Goal: Task Accomplishment & Management: Complete application form

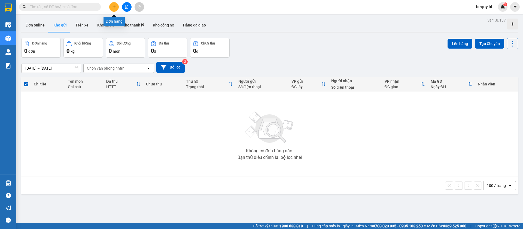
click at [113, 8] on icon "plus" at bounding box center [114, 7] width 4 height 4
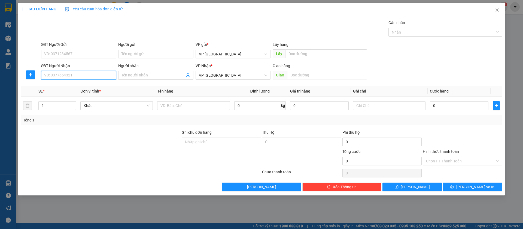
click at [110, 71] on input "SĐT Người Nhận" at bounding box center [78, 75] width 75 height 9
type input "0902311918"
click at [95, 84] on div "0902311918 - xuyến" at bounding box center [78, 86] width 68 height 6
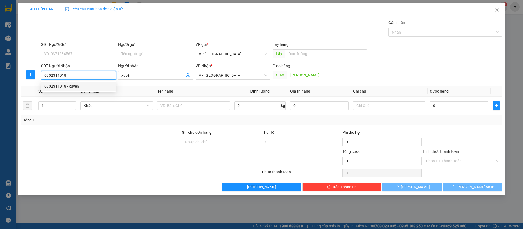
type input "xuyến"
type input "[PERSON_NAME]"
type input "40.000"
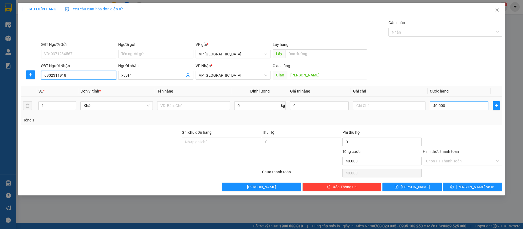
type input "0902311918"
click at [454, 107] on input "40.000" at bounding box center [459, 105] width 59 height 9
type input "3"
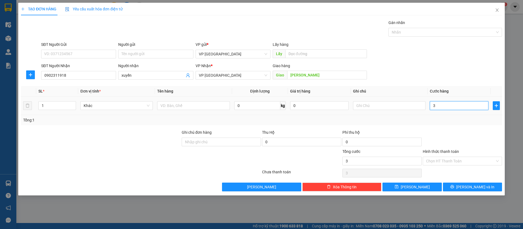
type input "30"
type input "300"
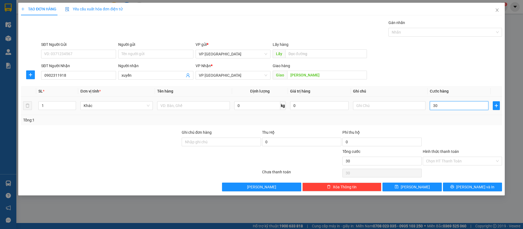
type input "300"
type input "3.000"
type input "30.000"
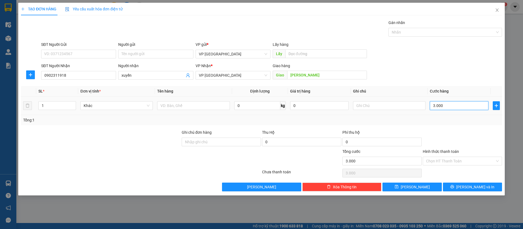
type input "30.000"
click at [429, 184] on button "[PERSON_NAME]" at bounding box center [412, 186] width 59 height 9
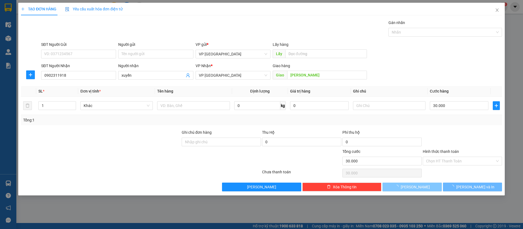
type input "0"
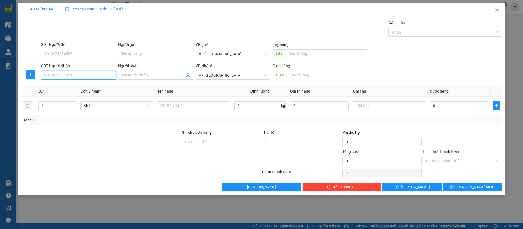
click at [80, 76] on input "SĐT Người Nhận" at bounding box center [78, 75] width 75 height 9
click at [107, 72] on input "SĐT Người Nhận" at bounding box center [78, 75] width 75 height 9
type input "0942984500"
click at [103, 84] on div "0942984500 - [PERSON_NAME]" at bounding box center [78, 86] width 68 height 6
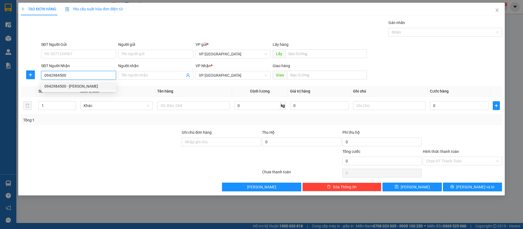
type input "[PERSON_NAME]"
type input "50.000"
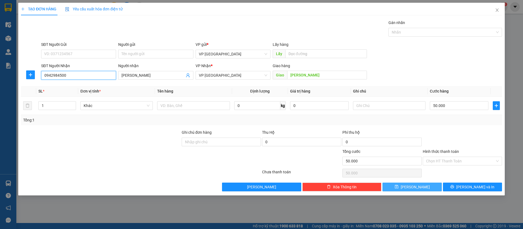
type input "0942984500"
click at [421, 186] on button "[PERSON_NAME]" at bounding box center [412, 186] width 59 height 9
type input "0"
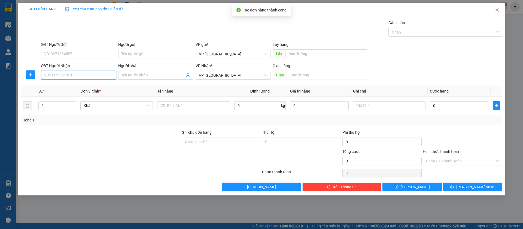
click at [108, 75] on input "SĐT Người Nhận" at bounding box center [78, 75] width 75 height 9
click at [98, 84] on div "0908669798 - Dũng" at bounding box center [78, 86] width 68 height 6
type input "0908669798"
type input "Dũng"
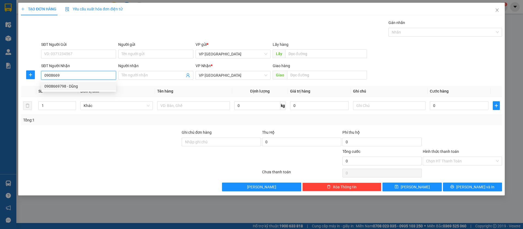
type input "Chơn Thành"
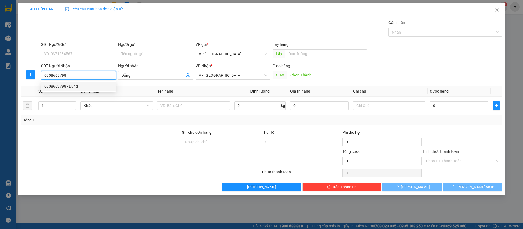
type input "50.000"
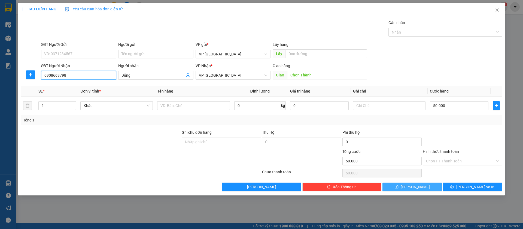
type input "0908669798"
click at [429, 183] on button "[PERSON_NAME]" at bounding box center [412, 186] width 59 height 9
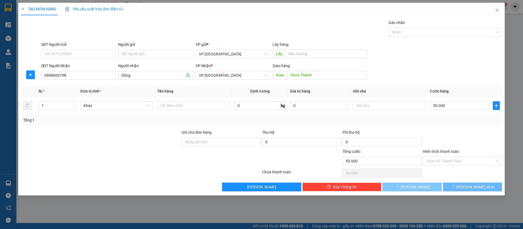
type input "0"
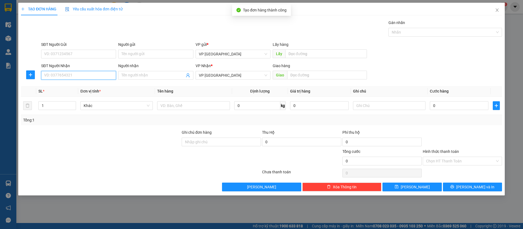
click at [79, 74] on input "SĐT Người Nhận" at bounding box center [78, 75] width 75 height 9
click at [83, 73] on input "SĐT Người Nhận" at bounding box center [78, 75] width 75 height 9
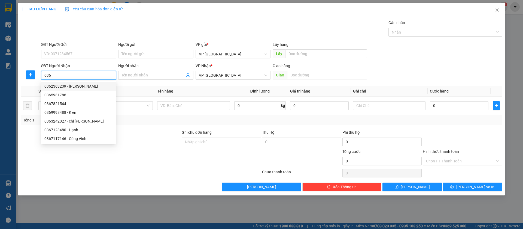
click at [98, 73] on input "036" at bounding box center [78, 75] width 75 height 9
type input "0"
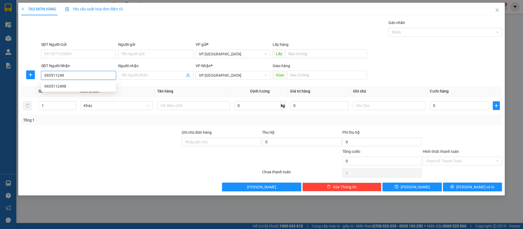
type input "0935112498"
click at [102, 87] on div "0935112498" at bounding box center [78, 86] width 68 height 6
type input "thanh luong"
type input "40.000"
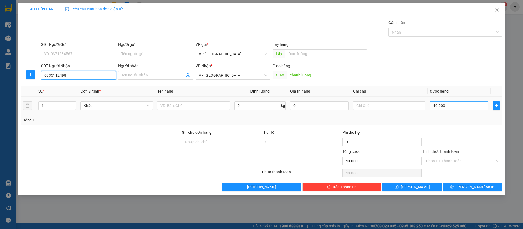
type input "0935112498"
click at [452, 107] on input "40.000" at bounding box center [459, 105] width 59 height 9
type input "5"
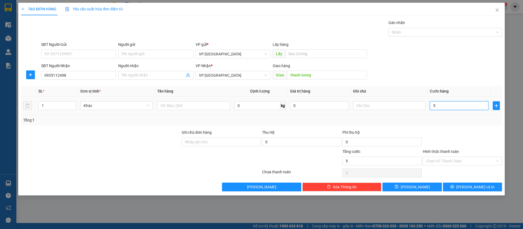
type input "50"
type input "500"
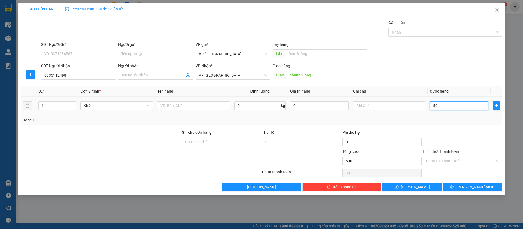
type input "500"
type input "5.000"
type input "50.000"
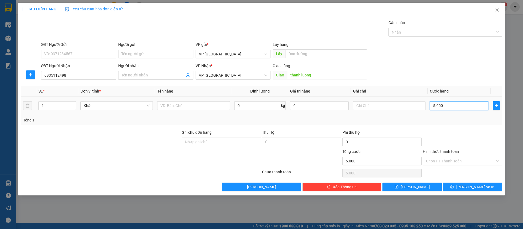
type input "50.000"
click at [470, 159] on input "Hình thức thanh toán" at bounding box center [460, 161] width 69 height 8
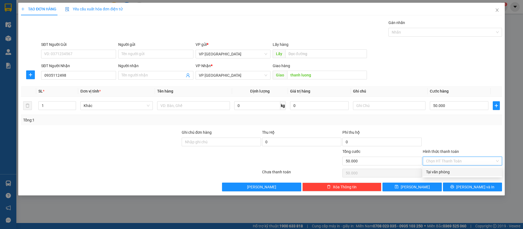
click at [460, 171] on div "Tại văn phòng" at bounding box center [462, 172] width 73 height 6
type input "0"
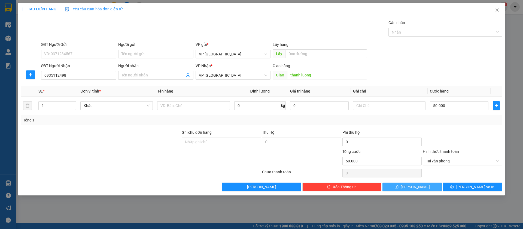
click at [426, 184] on button "[PERSON_NAME]" at bounding box center [412, 186] width 59 height 9
type input "0"
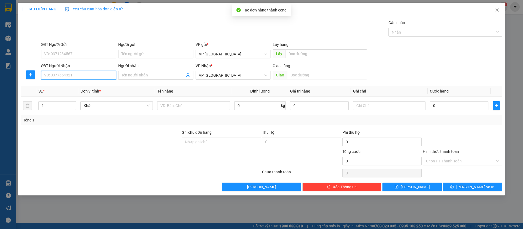
click at [81, 72] on input "SĐT Người Nhận" at bounding box center [78, 75] width 75 height 9
type input "0977521840"
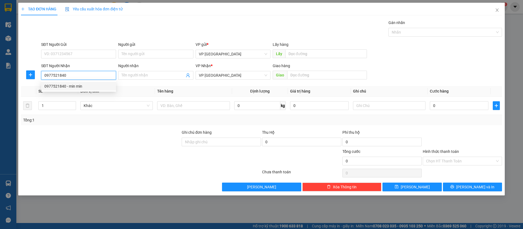
click at [79, 86] on div "0977521840 - min min" at bounding box center [78, 86] width 68 height 6
type input "min min"
type input "Min Min Chơn Thành"
type input "50.000"
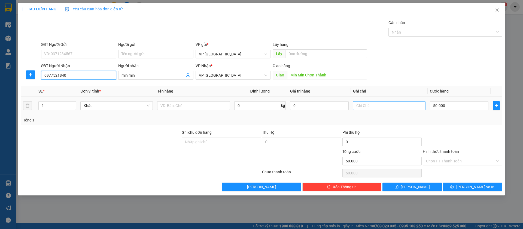
type input "0977521840"
click at [415, 103] on input "text" at bounding box center [389, 105] width 72 height 9
type input "2k"
click at [463, 102] on input "50.000" at bounding box center [459, 105] width 59 height 9
type input "1"
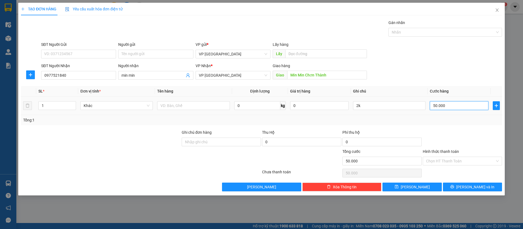
type input "1"
type input "15"
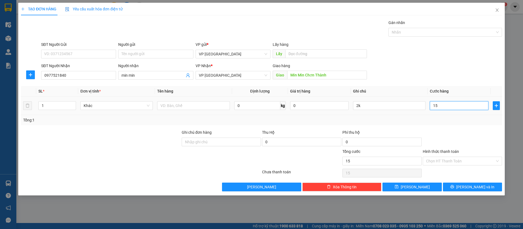
type input "150"
type input "1.500"
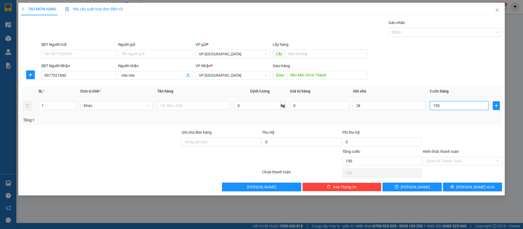
type input "1.500"
type input "15.000"
type input "150.000"
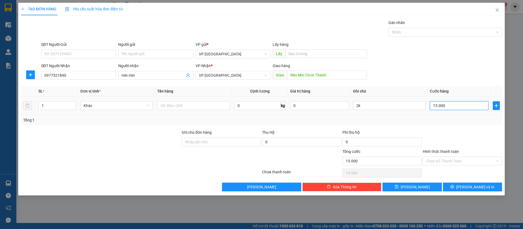
type input "150.000"
click at [425, 187] on button "[PERSON_NAME]" at bounding box center [412, 186] width 59 height 9
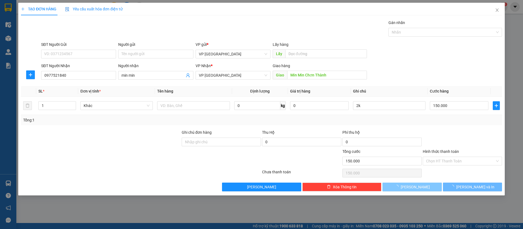
type input "0"
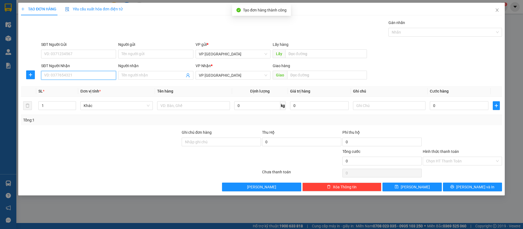
click at [100, 72] on input "SĐT Người Nhận" at bounding box center [78, 75] width 75 height 9
type input "0911562127"
click at [93, 84] on div "0911562127 - răng" at bounding box center [78, 86] width 68 height 6
type input "răng"
type input "bàu bang"
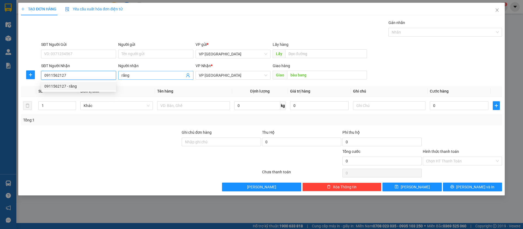
type input "50.000"
type input "0911562127"
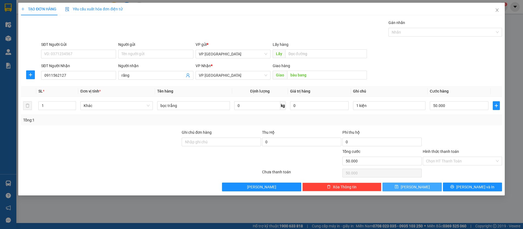
click at [423, 183] on button "[PERSON_NAME]" at bounding box center [412, 186] width 59 height 9
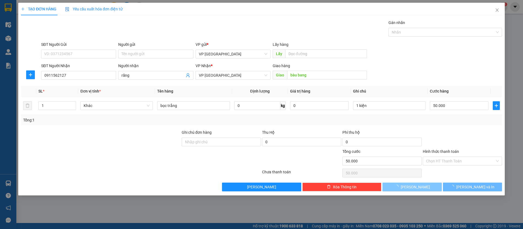
type input "0"
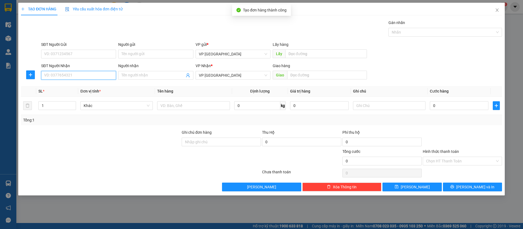
click at [72, 75] on input "SĐT Người Nhận" at bounding box center [78, 75] width 75 height 9
type input "0396045955"
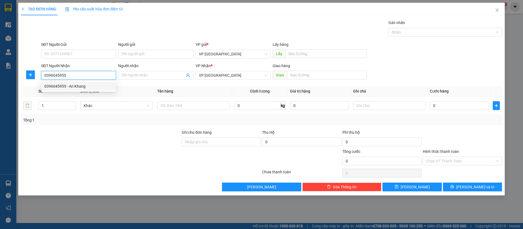
click at [75, 84] on div "0396045955 - An Khang" at bounding box center [78, 86] width 68 height 6
type input "An Khang"
type input "Mp2 NGÃ 4 VỊT QUAY"
type input "30.000"
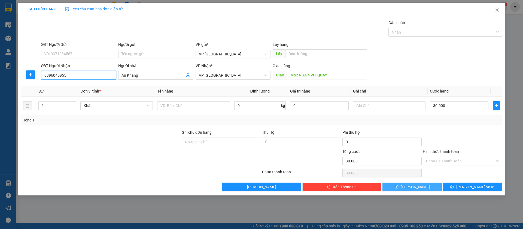
type input "0396045955"
click at [438, 183] on button "[PERSON_NAME]" at bounding box center [412, 186] width 59 height 9
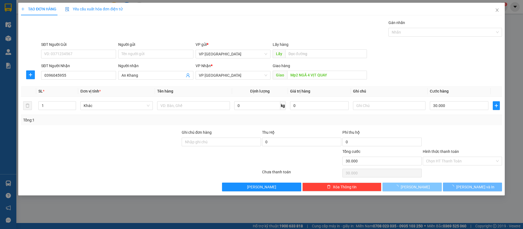
type input "0"
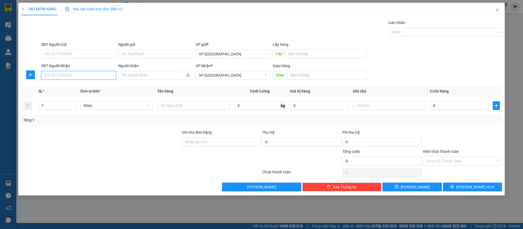
click at [75, 75] on input "SĐT Người Nhận" at bounding box center [78, 75] width 75 height 9
click at [80, 84] on div "0961060616 - [PERSON_NAME]" at bounding box center [78, 86] width 68 height 6
type input "0961060616"
type input "[PERSON_NAME]"
type input "vi tính bàu bàng"
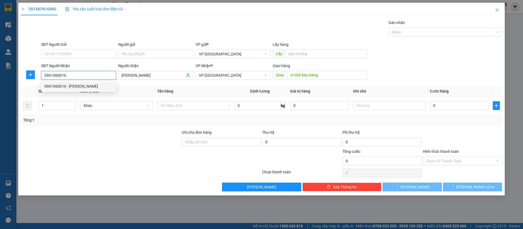
type input "60.000"
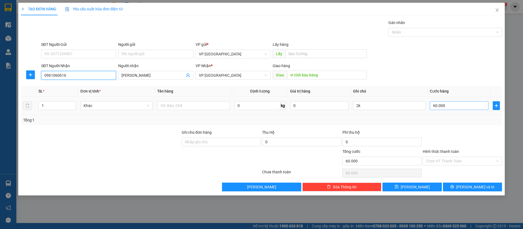
type input "0961060616"
click at [477, 104] on input "60.000" at bounding box center [459, 105] width 59 height 9
type input "5"
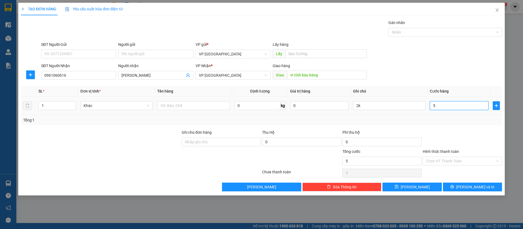
type input "50"
type input "500"
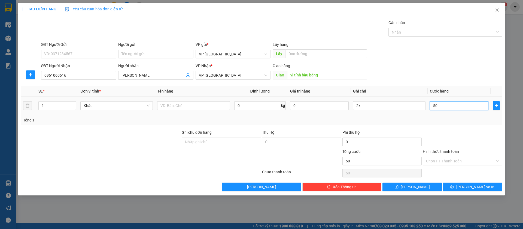
type input "500"
type input "5.000"
type input "50.000"
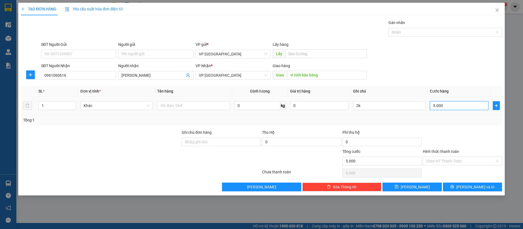
type input "50.000"
click at [417, 103] on input "2k" at bounding box center [389, 105] width 72 height 9
type input "2"
click at [410, 186] on button "[PERSON_NAME]" at bounding box center [412, 186] width 59 height 9
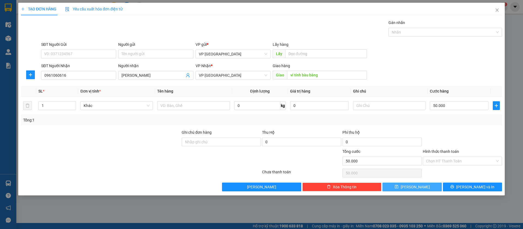
type input "0"
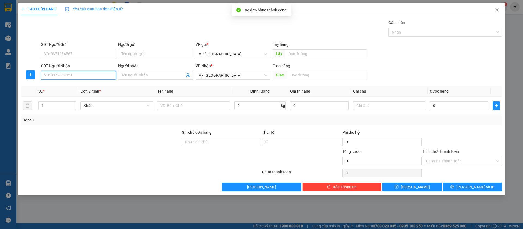
click at [105, 74] on input "SĐT Người Nhận" at bounding box center [78, 75] width 75 height 9
click at [90, 88] on div "0984077220" at bounding box center [78, 86] width 68 height 6
type input "0984077220"
type input "long ben cát"
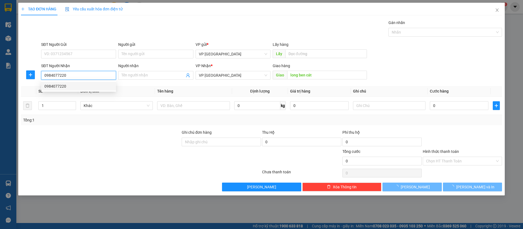
type input "50.000"
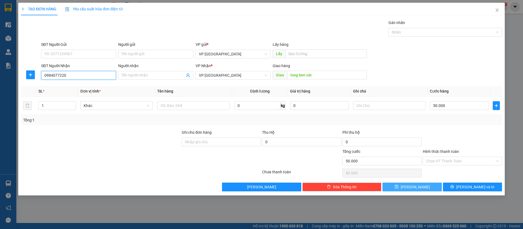
type input "0984077220"
click at [427, 183] on button "[PERSON_NAME]" at bounding box center [412, 186] width 59 height 9
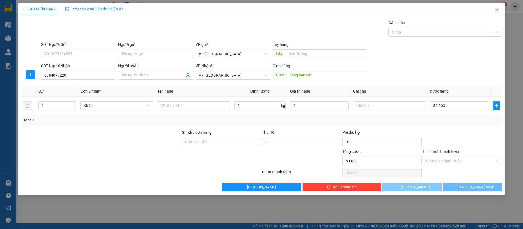
type input "0"
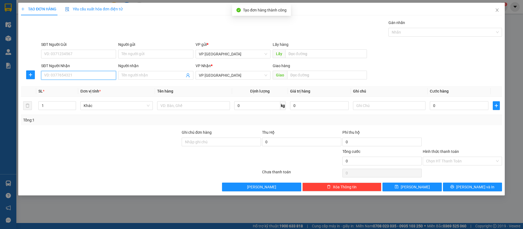
click at [83, 77] on input "SĐT Người Nhận" at bounding box center [78, 75] width 75 height 9
click at [80, 85] on div "0937777272 - Hoà" at bounding box center [78, 86] width 68 height 6
type input "0937777272"
type input "Hoà"
type input "Bàu Bàng"
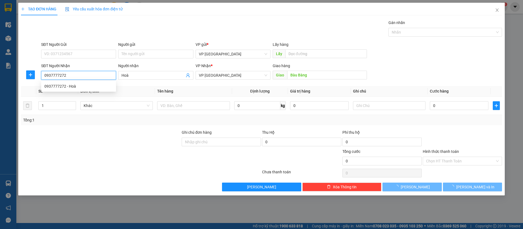
type input "30.000"
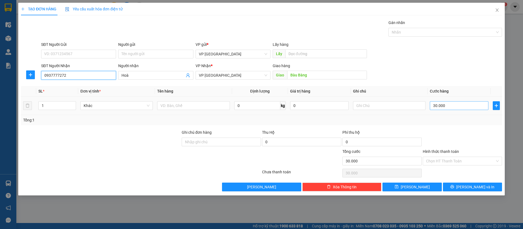
type input "0937777272"
click at [451, 101] on input "30.000" at bounding box center [459, 105] width 59 height 9
type input "4"
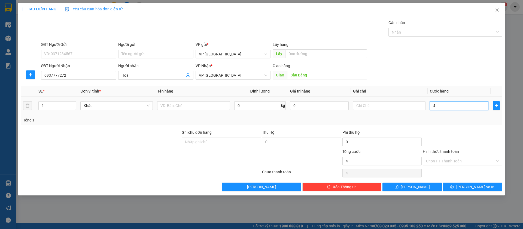
type input "40"
type input "400"
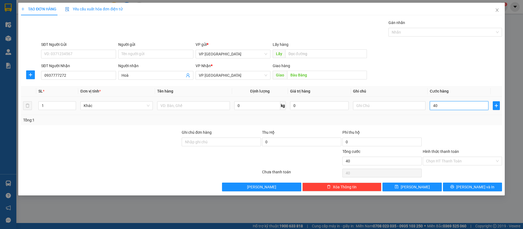
type input "400"
type input "4.000"
type input "40.000"
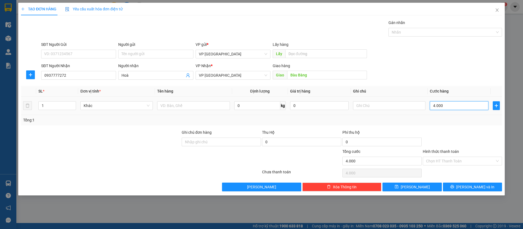
type input "40.000"
click at [427, 185] on button "[PERSON_NAME]" at bounding box center [412, 186] width 59 height 9
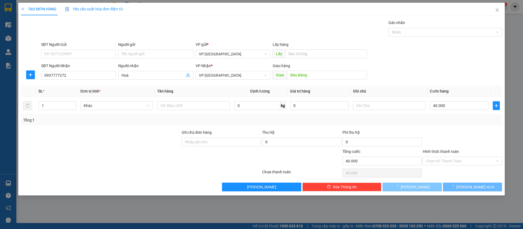
type input "0"
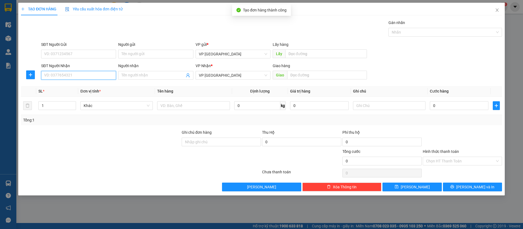
click at [91, 74] on input "SĐT Người Nhận" at bounding box center [78, 75] width 75 height 9
click at [92, 87] on div "0985120035 - Bánh Mì" at bounding box center [78, 86] width 68 height 6
type input "0985120035"
type input "Bánh Mì"
type input "BÁNH MÌ LỘC NINH"
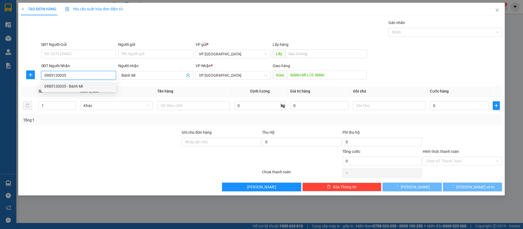
type input "70.000"
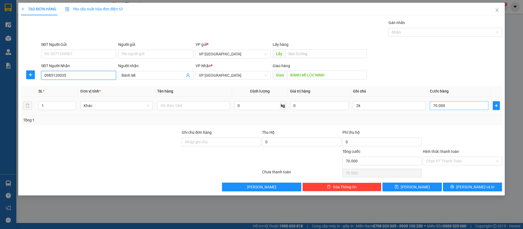
type input "0985120035"
click at [447, 102] on input "70.000" at bounding box center [459, 105] width 59 height 9
type input "4"
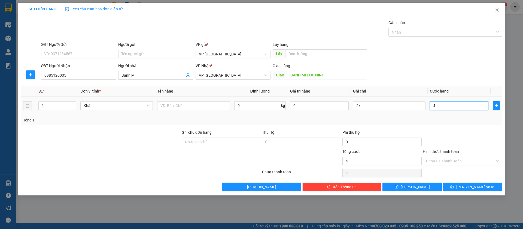
type input "40"
click at [405, 105] on input "2k" at bounding box center [389, 105] width 72 height 9
click at [405, 186] on button "[PERSON_NAME]" at bounding box center [412, 186] width 59 height 9
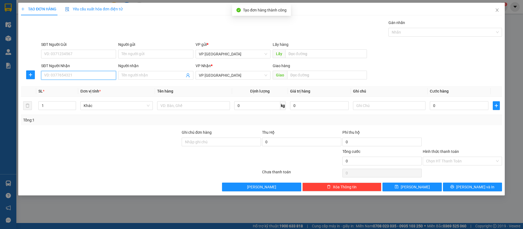
click at [91, 72] on input "SĐT Người Nhận" at bounding box center [78, 75] width 75 height 9
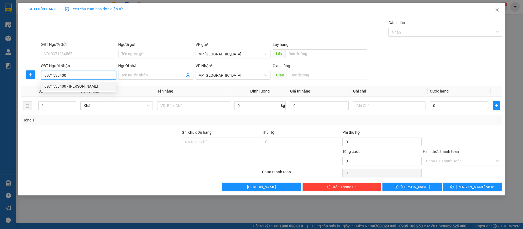
click at [91, 83] on div "0971538400 - [PERSON_NAME]" at bounding box center [78, 86] width 68 height 6
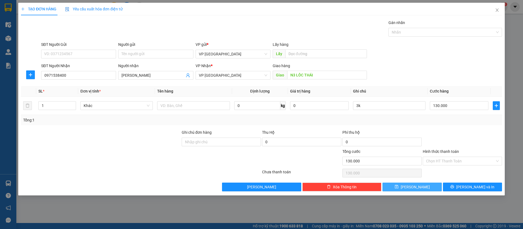
click at [398, 186] on icon "save" at bounding box center [397, 187] width 4 height 4
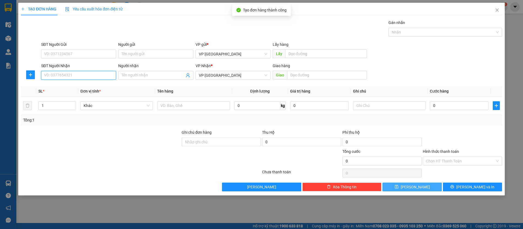
click at [72, 73] on input "SĐT Người Nhận" at bounding box center [78, 75] width 75 height 9
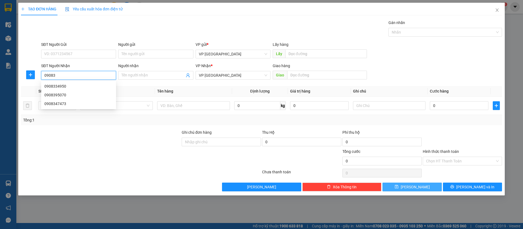
click at [72, 74] on input "09083" at bounding box center [78, 75] width 75 height 9
click at [82, 87] on div "0908370090 - Tiệm vàng Ngọc Dung" at bounding box center [78, 86] width 68 height 6
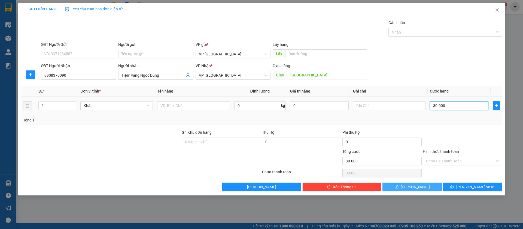
click at [454, 105] on input "30.000" at bounding box center [459, 105] width 59 height 9
click at [429, 185] on button "[PERSON_NAME]" at bounding box center [412, 186] width 59 height 9
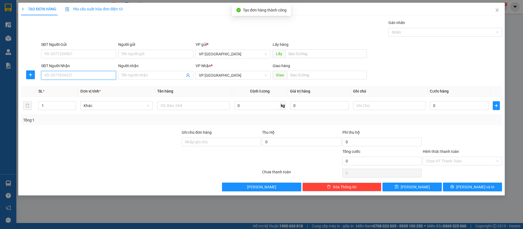
click at [73, 71] on input "SĐT Người Nhận" at bounding box center [78, 75] width 75 height 9
click at [72, 88] on div "0975380083" at bounding box center [78, 86] width 68 height 6
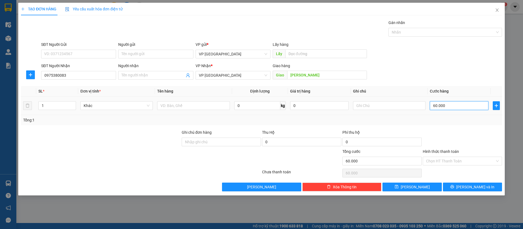
click at [435, 104] on input "60.000" at bounding box center [459, 105] width 59 height 9
click at [430, 185] on button "[PERSON_NAME]" at bounding box center [412, 186] width 59 height 9
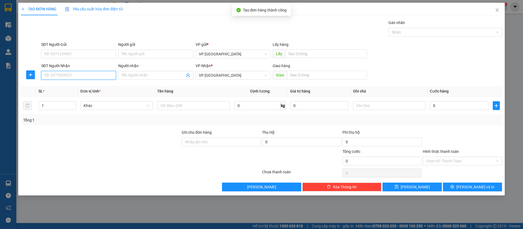
click at [102, 74] on input "SĐT Người Nhận" at bounding box center [78, 75] width 75 height 9
click at [99, 72] on input "SĐT Người Nhận" at bounding box center [78, 75] width 75 height 9
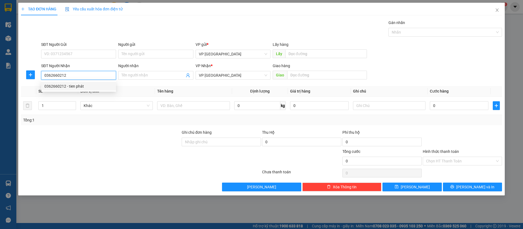
click at [92, 86] on div "0362660212 - tien phát" at bounding box center [78, 86] width 68 height 6
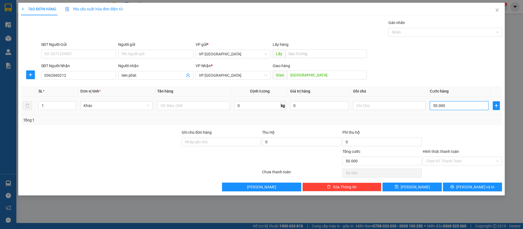
click at [455, 105] on input "50.000" at bounding box center [459, 105] width 59 height 9
click at [388, 102] on input "text" at bounding box center [389, 105] width 72 height 9
click at [405, 188] on button "[PERSON_NAME]" at bounding box center [412, 186] width 59 height 9
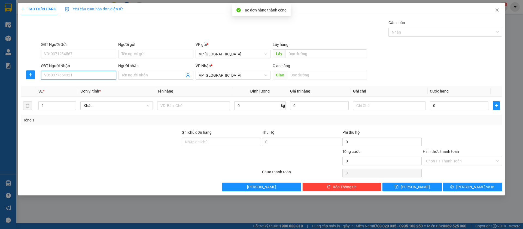
click at [96, 75] on input "SĐT Người Nhận" at bounding box center [78, 75] width 75 height 9
click at [105, 76] on input "SĐT Người Nhận" at bounding box center [78, 75] width 75 height 9
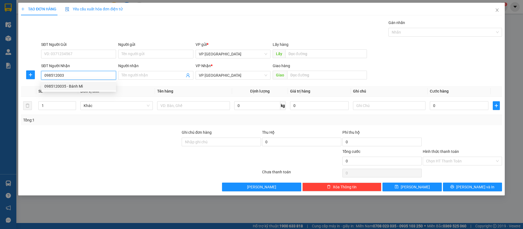
click at [105, 83] on div "0985120035 - Bánh Mì" at bounding box center [78, 86] width 68 height 6
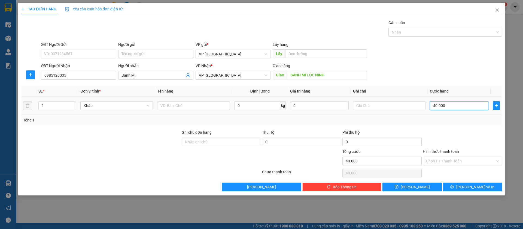
click at [469, 106] on input "40.000" at bounding box center [459, 105] width 59 height 9
click at [418, 187] on span "[PERSON_NAME]" at bounding box center [415, 187] width 29 height 6
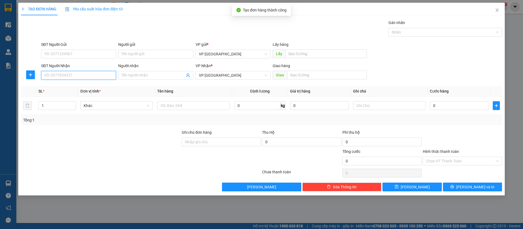
click at [54, 75] on input "SĐT Người Nhận" at bounding box center [78, 75] width 75 height 9
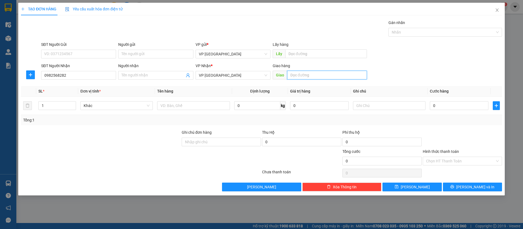
click at [312, 74] on input "text" at bounding box center [327, 75] width 80 height 9
click at [322, 78] on input "text" at bounding box center [327, 75] width 80 height 9
click at [326, 70] on div "Giao hàng Giao" at bounding box center [320, 72] width 94 height 19
click at [327, 74] on input "text" at bounding box center [327, 75] width 80 height 9
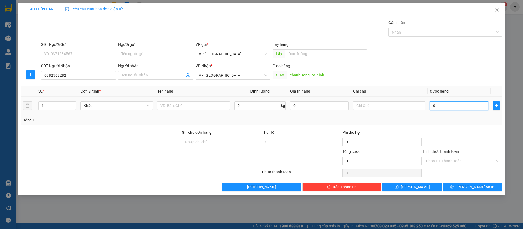
click at [468, 101] on input "0" at bounding box center [459, 105] width 59 height 9
click at [412, 186] on span "[PERSON_NAME]" at bounding box center [415, 187] width 29 height 6
click at [499, 12] on span "Close" at bounding box center [497, 10] width 15 height 15
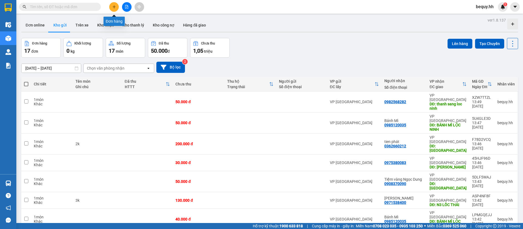
click at [114, 7] on icon "plus" at bounding box center [114, 7] width 4 height 4
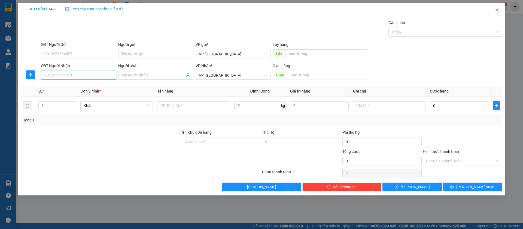
click at [69, 74] on input "SĐT Người Nhận" at bounding box center [78, 75] width 75 height 9
click at [73, 87] on div "0918509231 - Duy" at bounding box center [78, 86] width 68 height 6
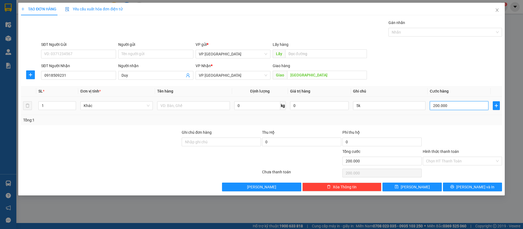
click at [457, 103] on input "200.000" at bounding box center [459, 105] width 59 height 9
click at [415, 104] on input "5k" at bounding box center [389, 105] width 72 height 9
drag, startPoint x: 426, startPoint y: 186, endPoint x: 415, endPoint y: 181, distance: 11.1
click at [424, 185] on button "[PERSON_NAME]" at bounding box center [412, 186] width 59 height 9
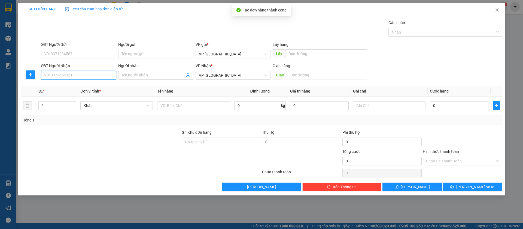
click at [85, 73] on input "SĐT Người Nhận" at bounding box center [78, 75] width 75 height 9
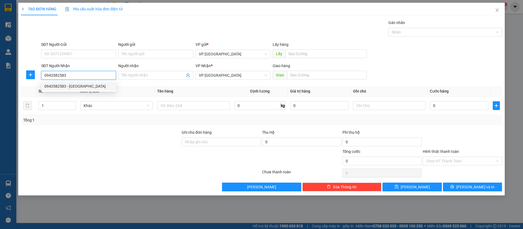
click at [90, 87] on div "0943582583 - [GEOGRAPHIC_DATA]" at bounding box center [78, 86] width 68 height 6
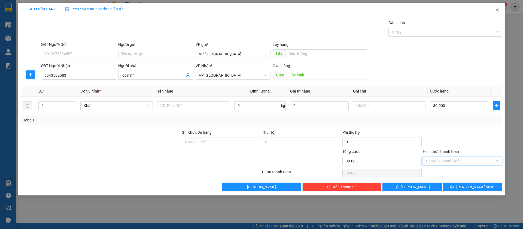
click at [471, 158] on input "Hình thức thanh toán" at bounding box center [460, 161] width 69 height 8
click at [459, 169] on div "Tại văn phòng" at bounding box center [462, 172] width 73 height 6
click at [425, 188] on button "[PERSON_NAME]" at bounding box center [412, 186] width 59 height 9
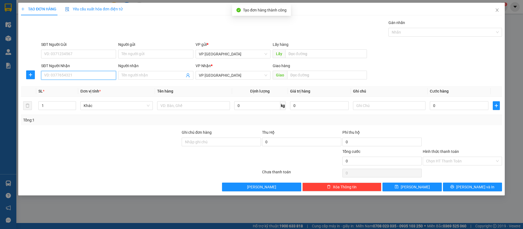
click at [102, 73] on input "SĐT Người Nhận" at bounding box center [78, 75] width 75 height 9
click at [98, 72] on input "0899019" at bounding box center [78, 75] width 75 height 9
click at [73, 77] on input "089901916" at bounding box center [78, 75] width 75 height 9
click at [73, 77] on input "0899019161" at bounding box center [78, 75] width 75 height 9
click at [82, 85] on div "0971212161 - ĐĂNG KHOA" at bounding box center [78, 86] width 68 height 6
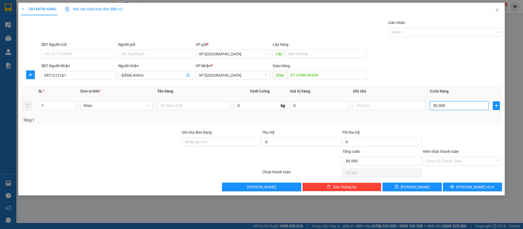
click at [451, 103] on input "50.000" at bounding box center [459, 105] width 59 height 9
click at [423, 187] on button "[PERSON_NAME]" at bounding box center [412, 186] width 59 height 9
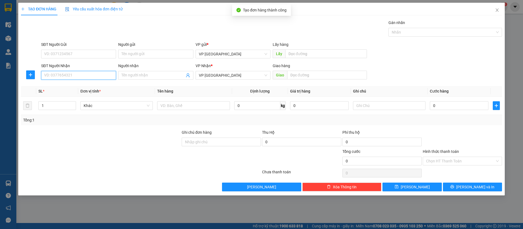
click at [113, 76] on input "SĐT Người Nhận" at bounding box center [78, 75] width 75 height 9
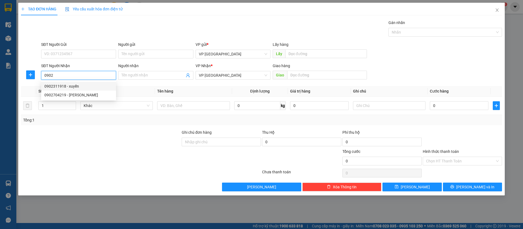
click at [86, 84] on div "0902311918 - xuyến" at bounding box center [78, 86] width 68 height 6
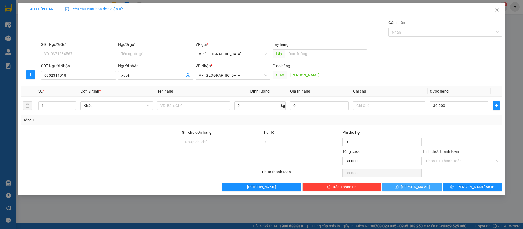
click at [436, 185] on button "[PERSON_NAME]" at bounding box center [412, 186] width 59 height 9
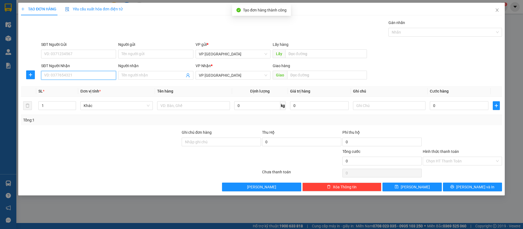
click at [78, 77] on input "SĐT Người Nhận" at bounding box center [78, 75] width 75 height 9
click at [497, 10] on icon "close" at bounding box center [497, 9] width 3 height 3
